Goal: Navigation & Orientation: Find specific page/section

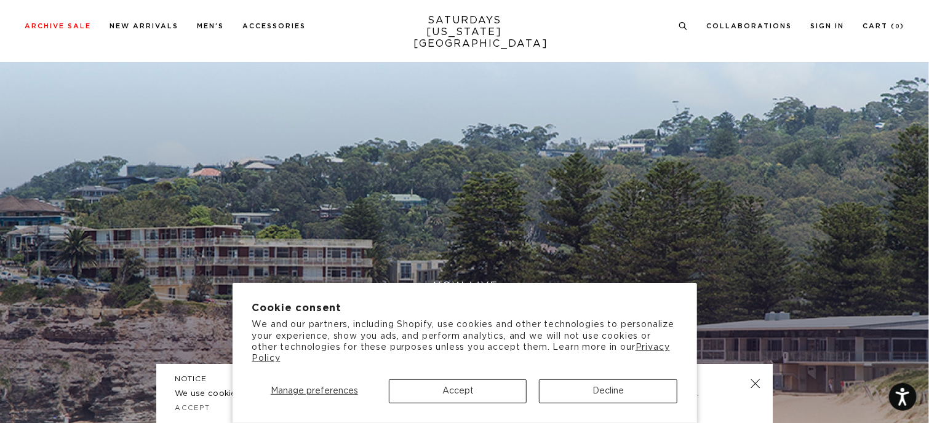
scroll to position [66, 0]
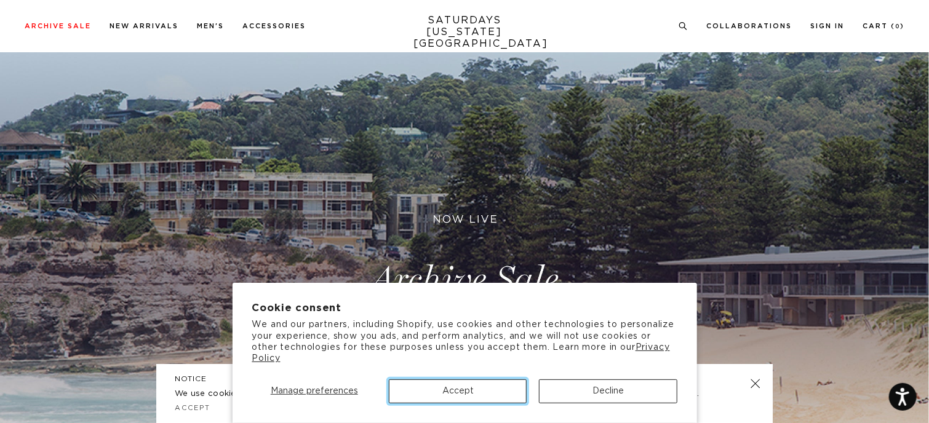
click at [453, 400] on button "Accept" at bounding box center [458, 392] width 138 height 24
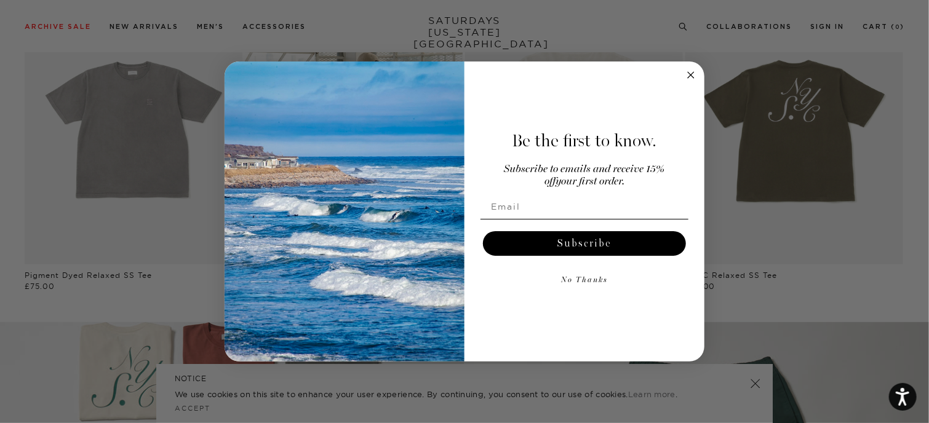
scroll to position [699, 0]
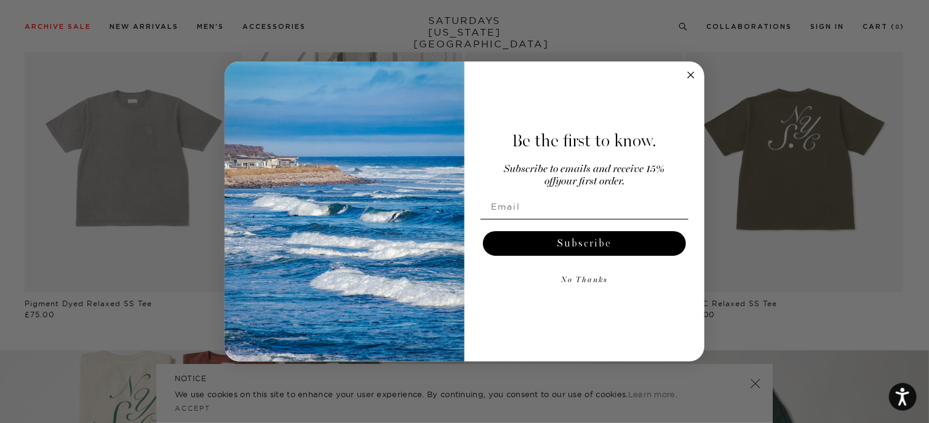
click at [693, 80] on circle "Close dialog" at bounding box center [691, 75] width 14 height 14
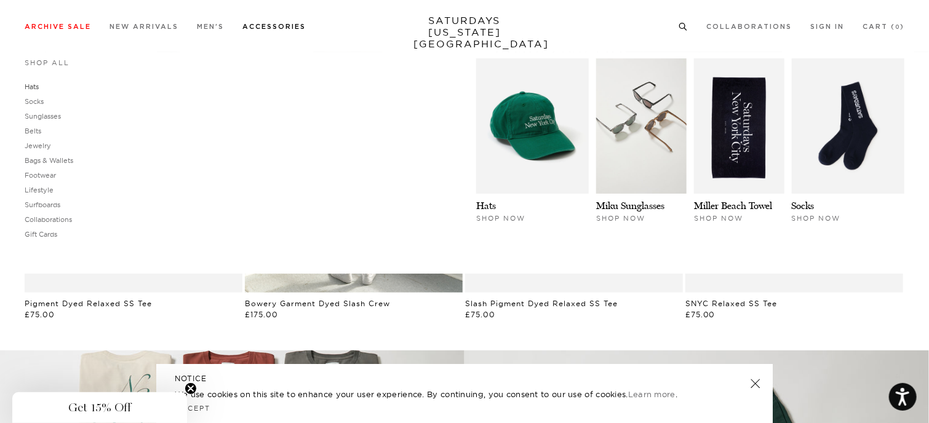
click at [34, 84] on link "Hats" at bounding box center [32, 86] width 14 height 9
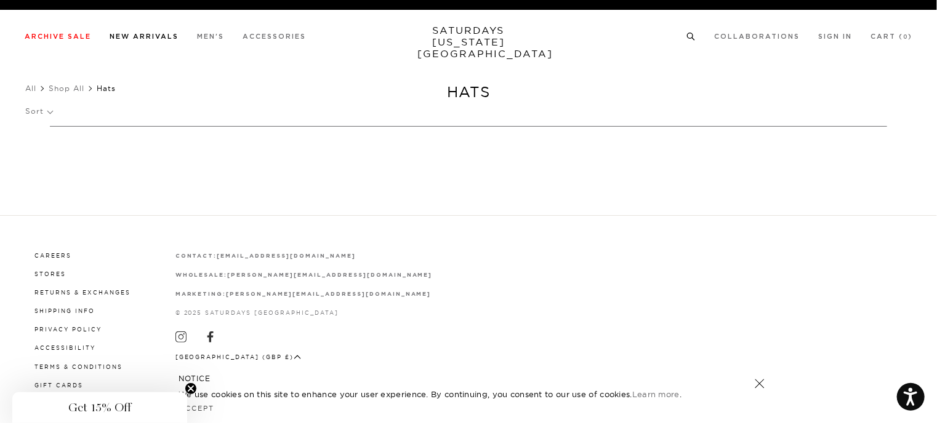
click at [166, 36] on link "New Arrivals" at bounding box center [144, 36] width 69 height 7
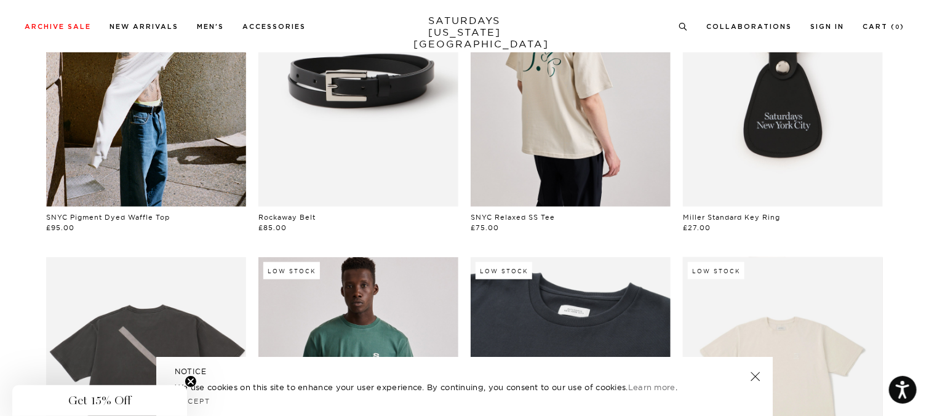
scroll to position [496, 0]
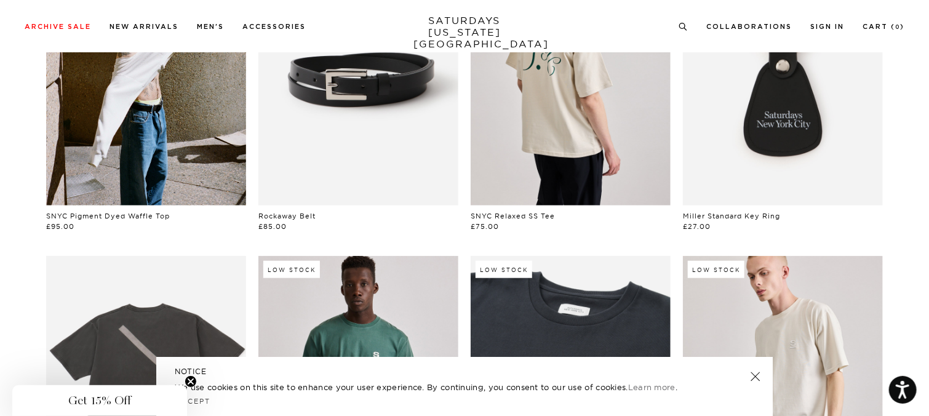
click at [758, 377] on link at bounding box center [755, 376] width 17 height 17
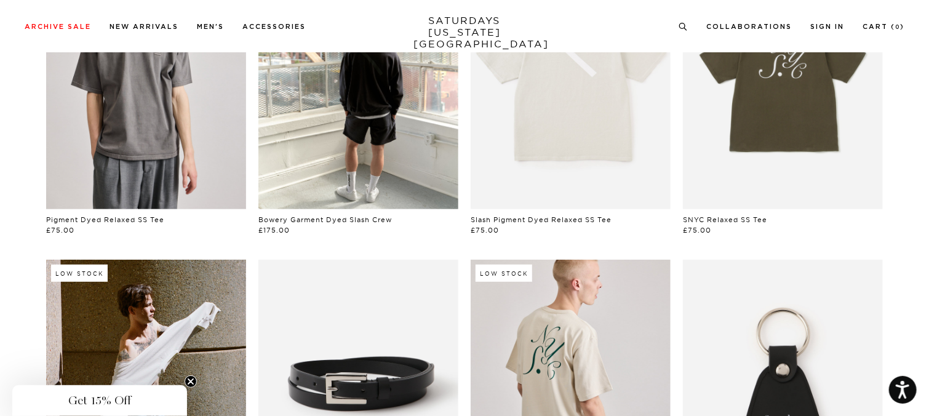
scroll to position [183, 0]
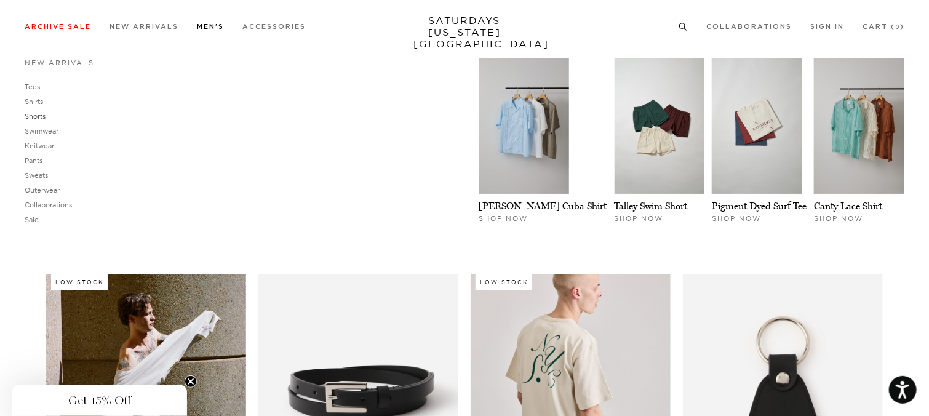
click at [39, 116] on link "Shorts" at bounding box center [35, 116] width 21 height 9
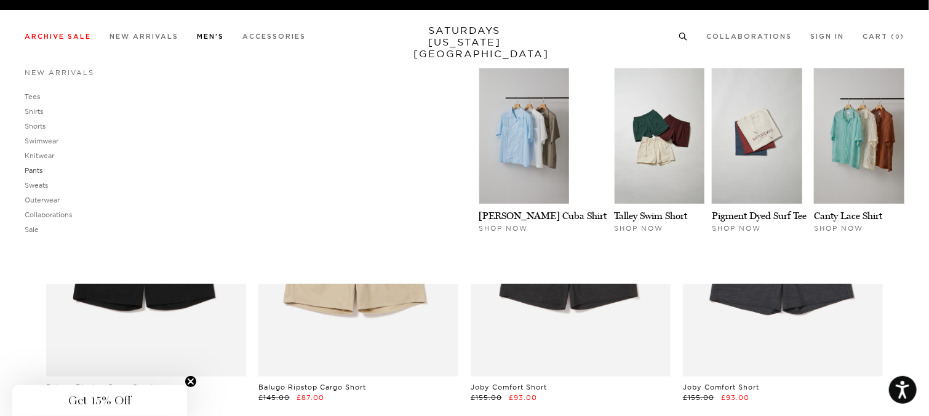
click at [33, 166] on link "Pants" at bounding box center [34, 170] width 18 height 9
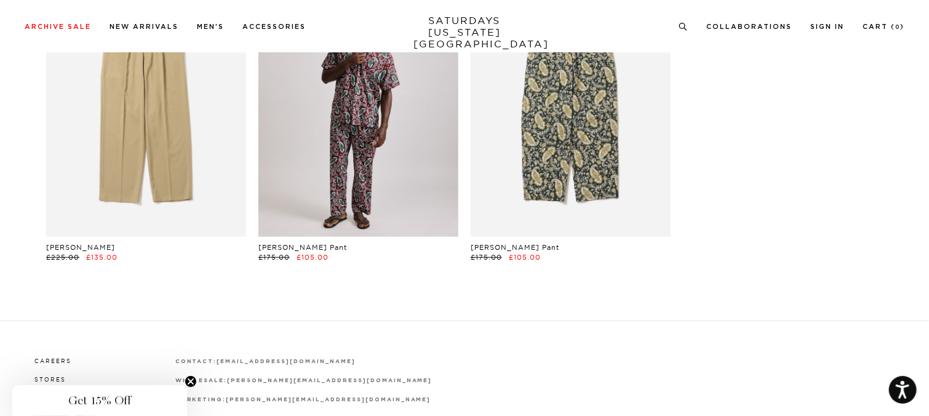
scroll to position [442, 0]
